Goal: Information Seeking & Learning: Learn about a topic

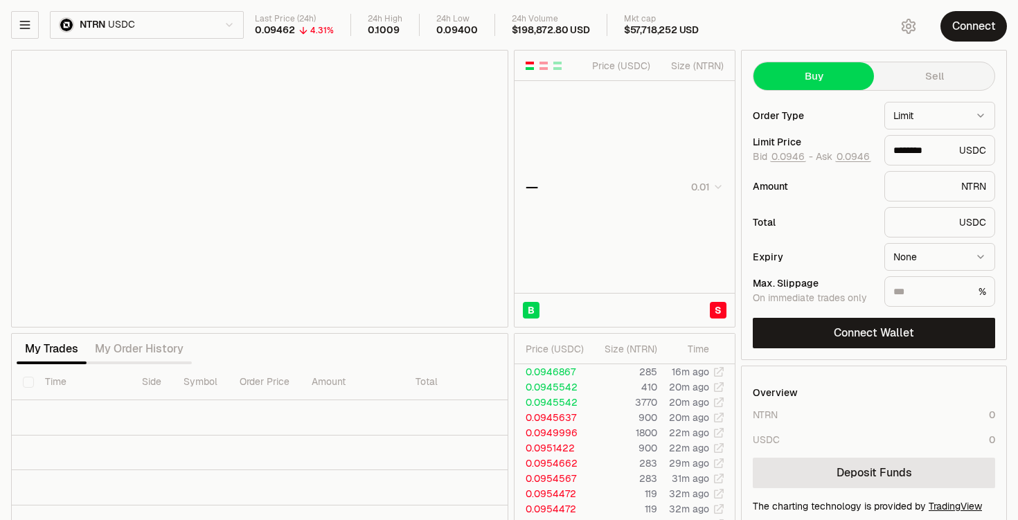
type input "********"
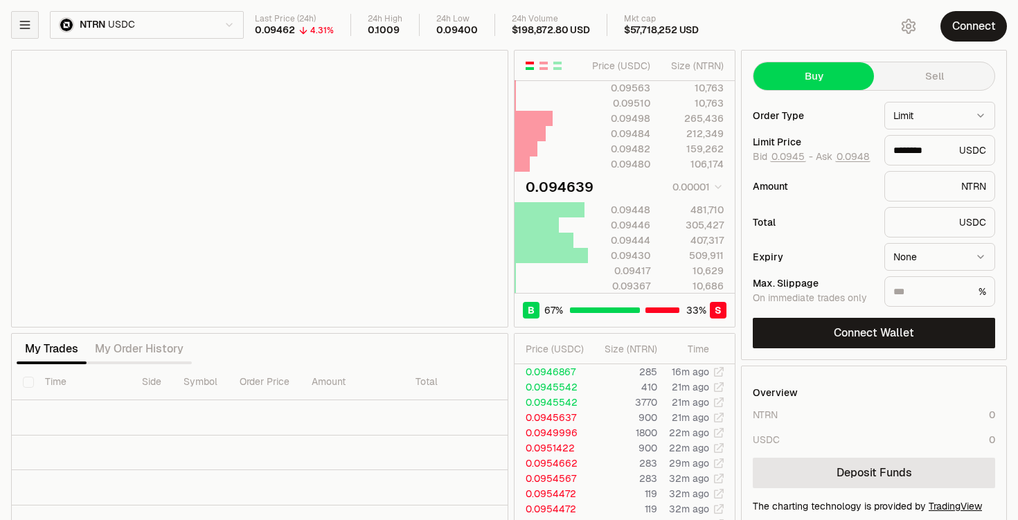
click at [28, 21] on icon "button" at bounding box center [24, 24] width 9 height 7
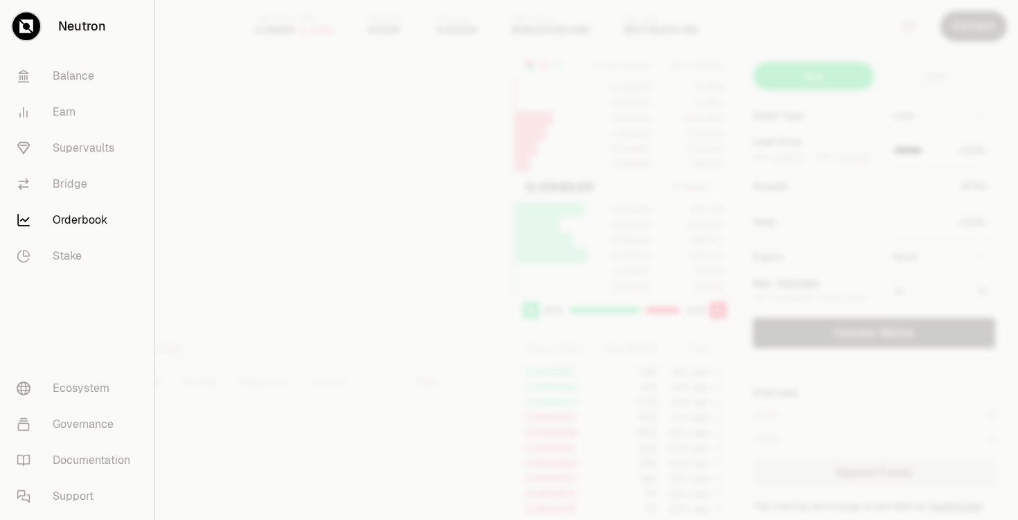
click at [28, 21] on icon at bounding box center [26, 26] width 14 height 14
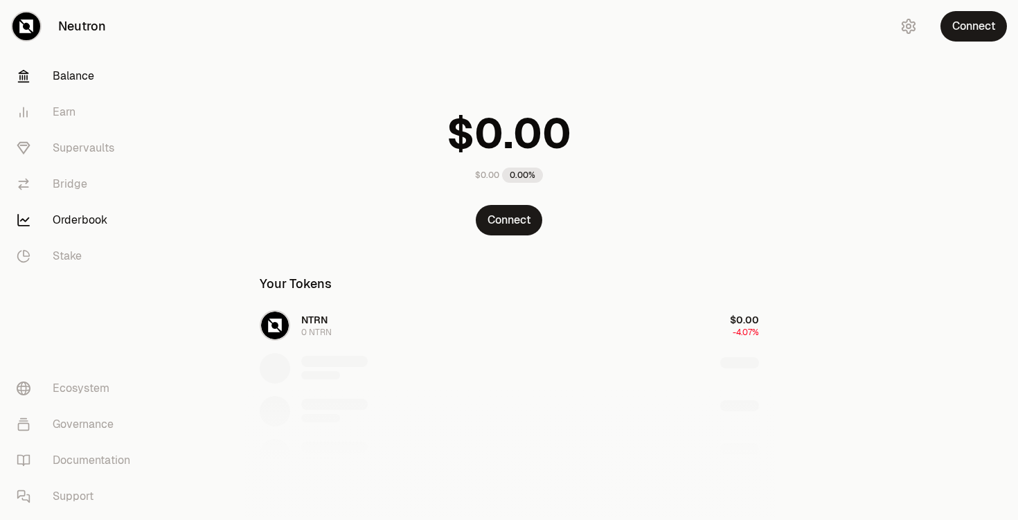
click at [78, 227] on link "Orderbook" at bounding box center [78, 220] width 144 height 36
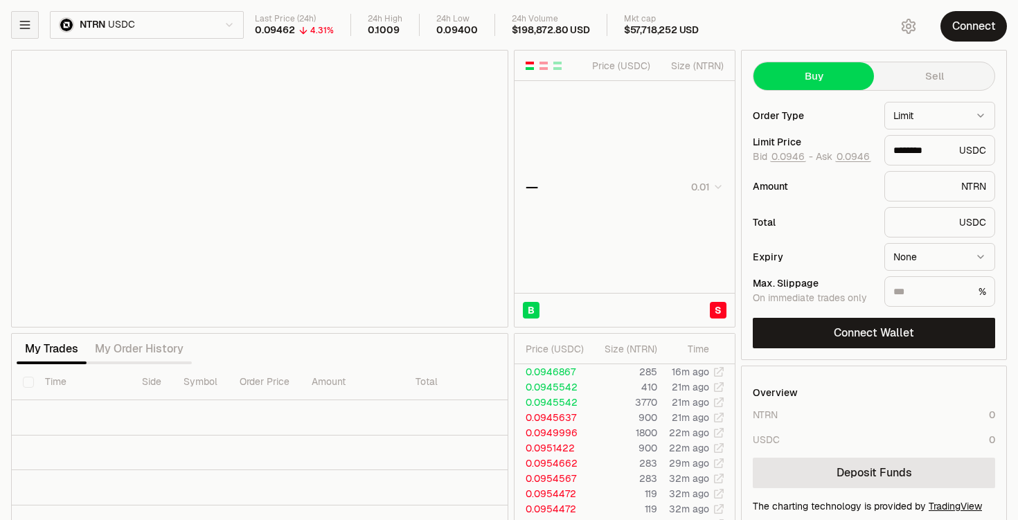
click at [35, 28] on button "button" at bounding box center [25, 25] width 28 height 28
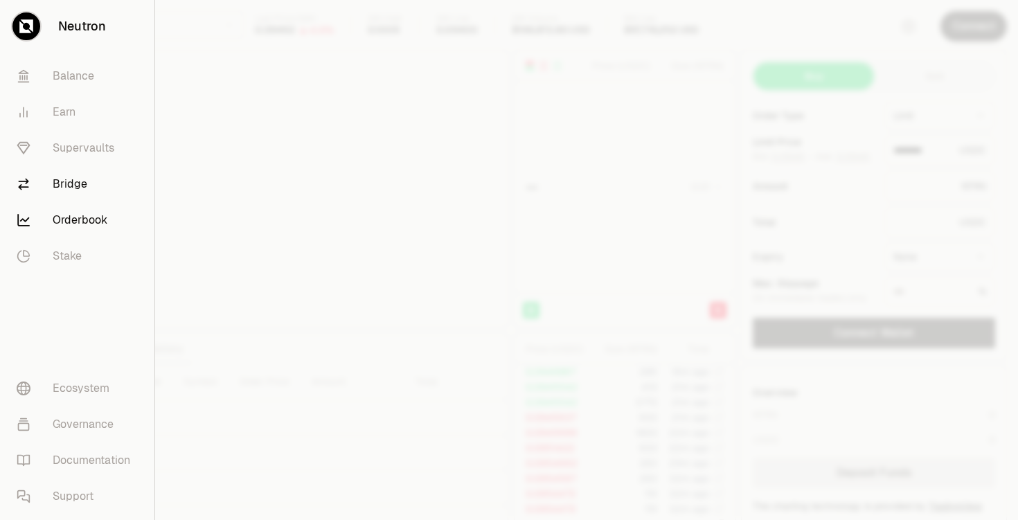
type input "********"
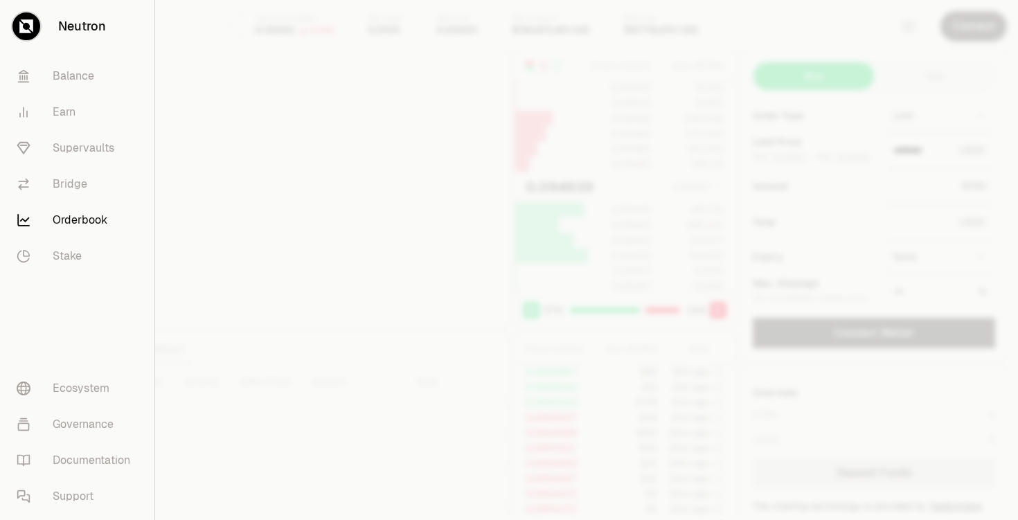
click at [89, 220] on link "Orderbook" at bounding box center [77, 220] width 143 height 36
click at [917, 242] on div at bounding box center [509, 260] width 1018 height 520
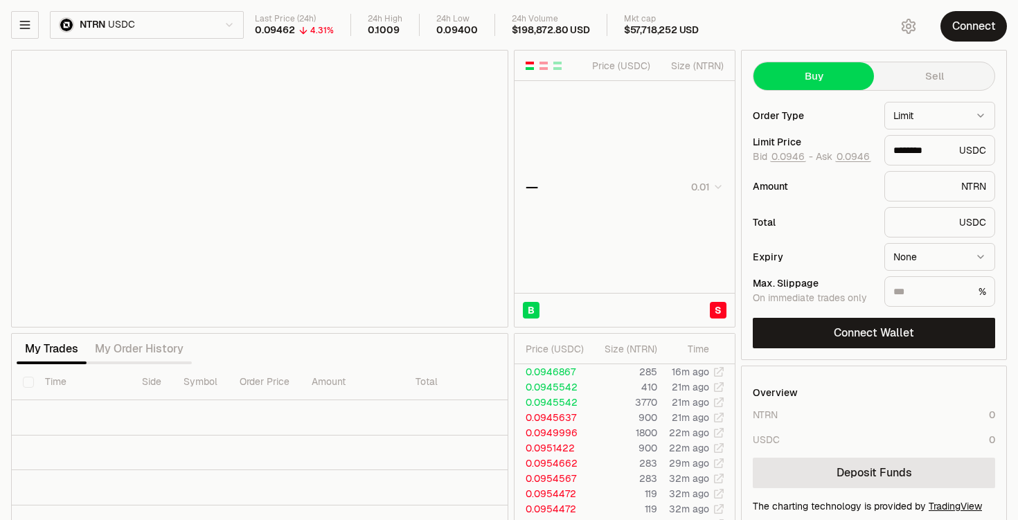
type input "********"
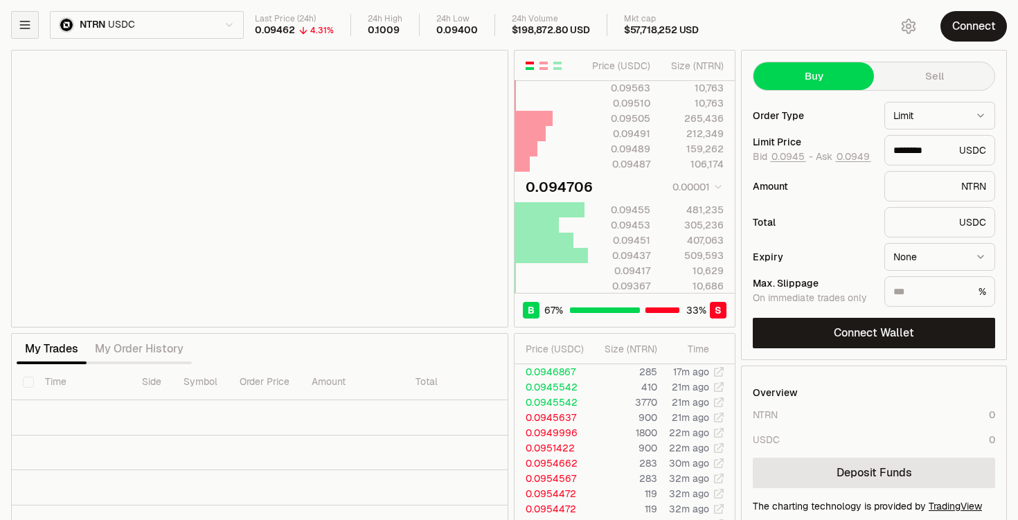
click at [30, 28] on icon "button" at bounding box center [25, 25] width 14 height 14
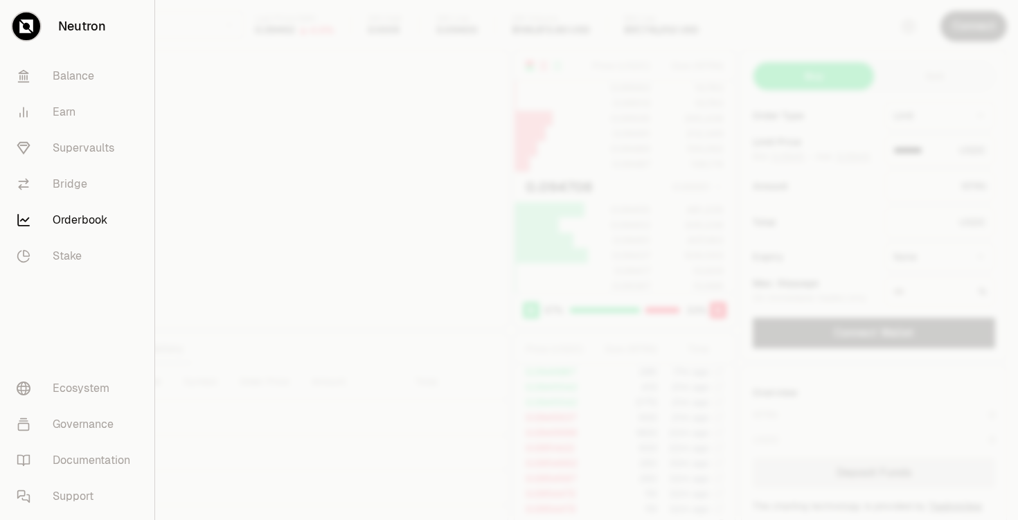
click at [228, 51] on div at bounding box center [509, 260] width 1018 height 520
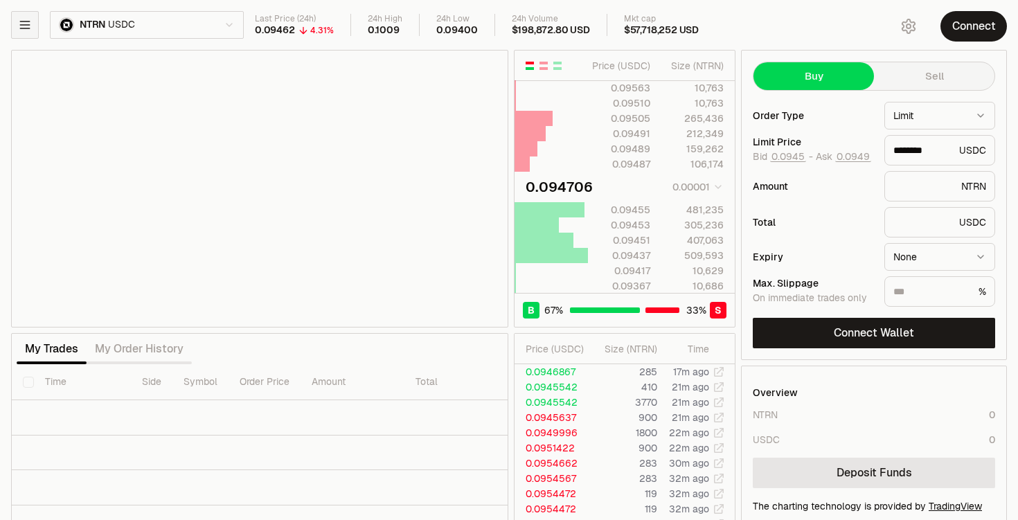
click at [21, 19] on icon "button" at bounding box center [25, 25] width 14 height 14
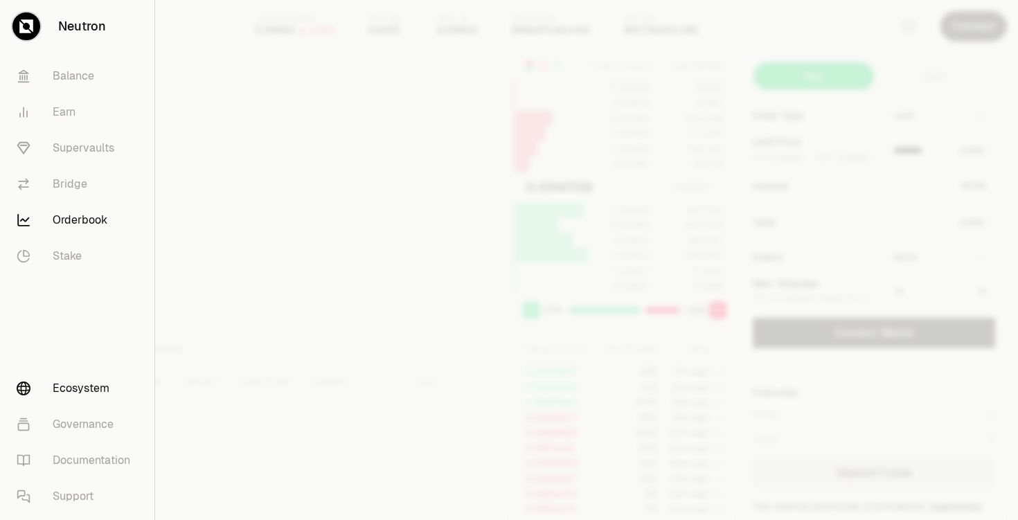
click at [64, 382] on link "Ecosystem" at bounding box center [77, 389] width 143 height 36
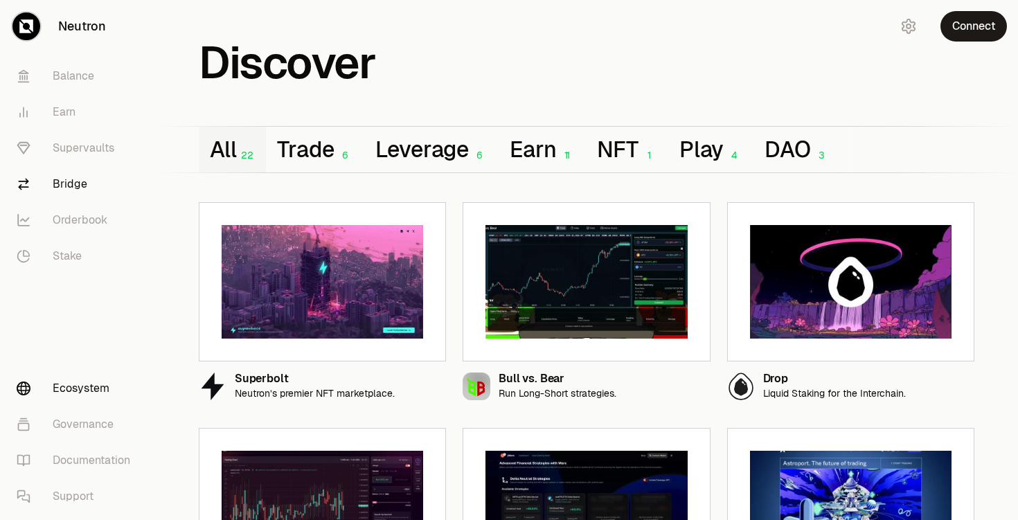
click at [47, 181] on link "Bridge" at bounding box center [78, 184] width 144 height 36
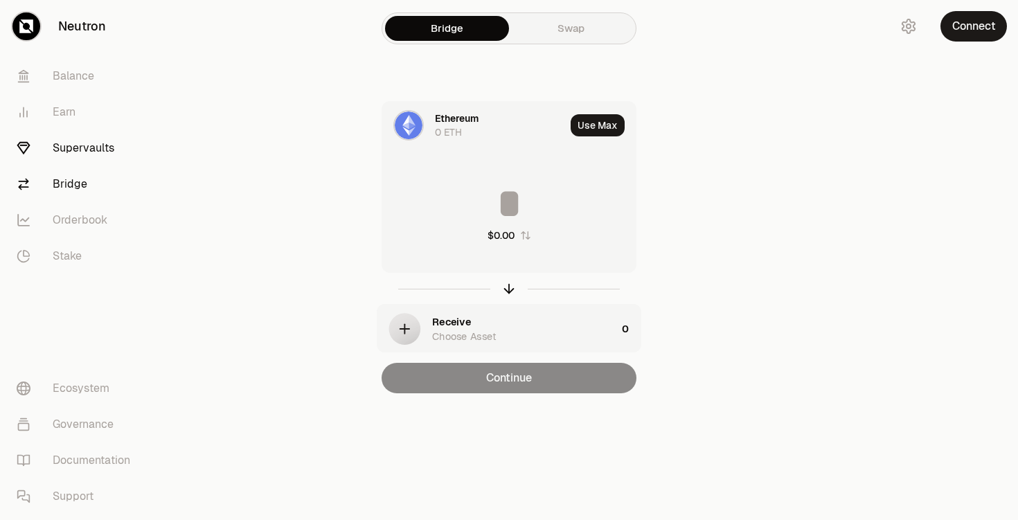
click at [71, 159] on link "Supervaults" at bounding box center [78, 148] width 144 height 36
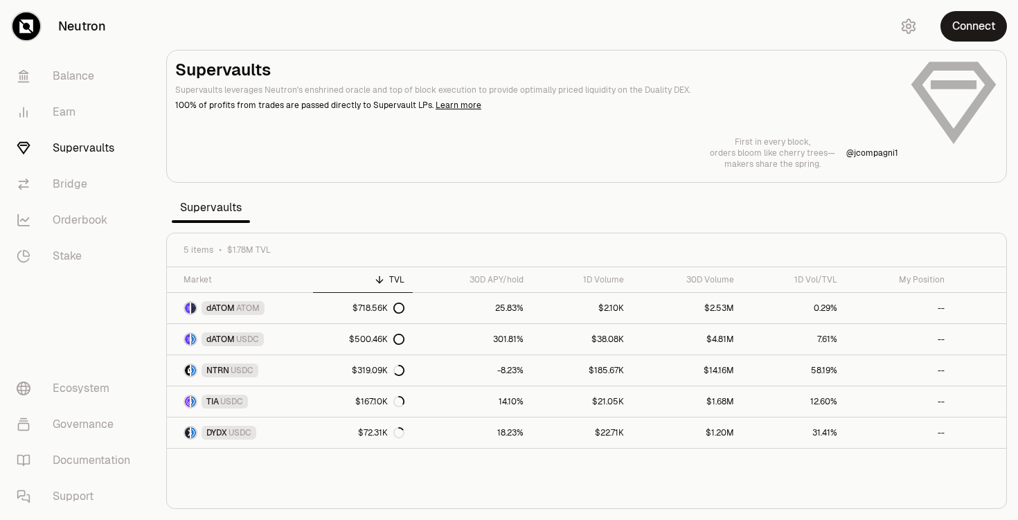
click at [453, 222] on section "Supervaults Supervaults leverages Neutron's enshrined oracle and top of block e…" at bounding box center [586, 260] width 863 height 520
